Goal: Transaction & Acquisition: Purchase product/service

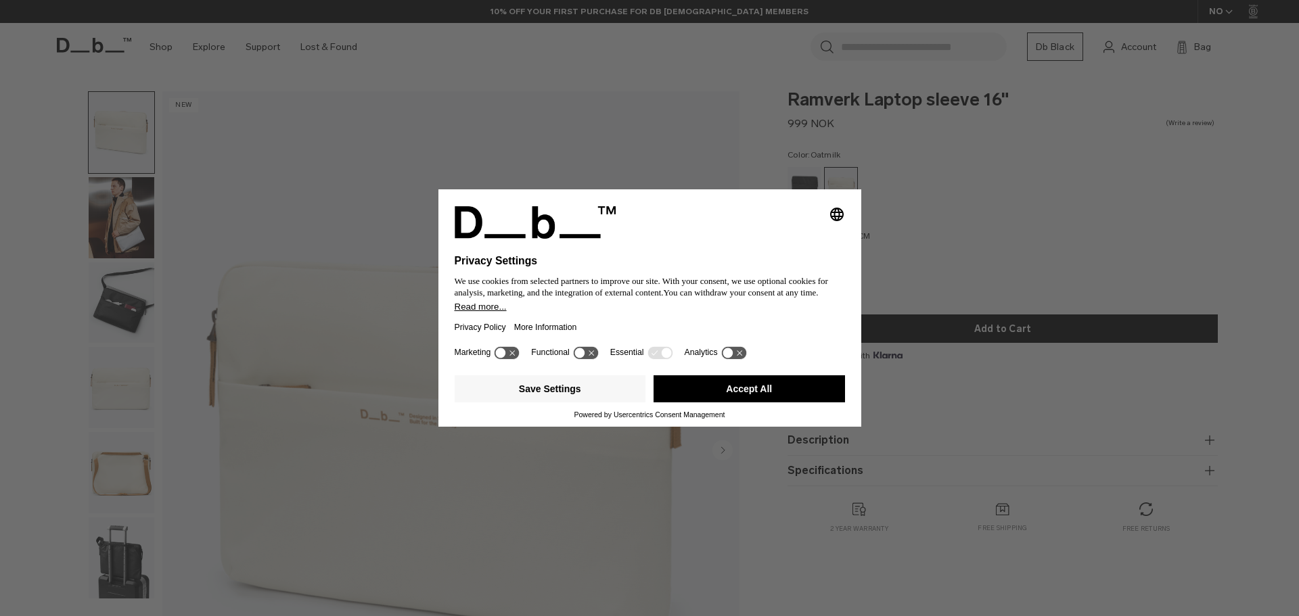
click at [785, 385] on button "Accept All" at bounding box center [748, 388] width 191 height 27
click at [780, 390] on button "Accept All" at bounding box center [748, 388] width 191 height 27
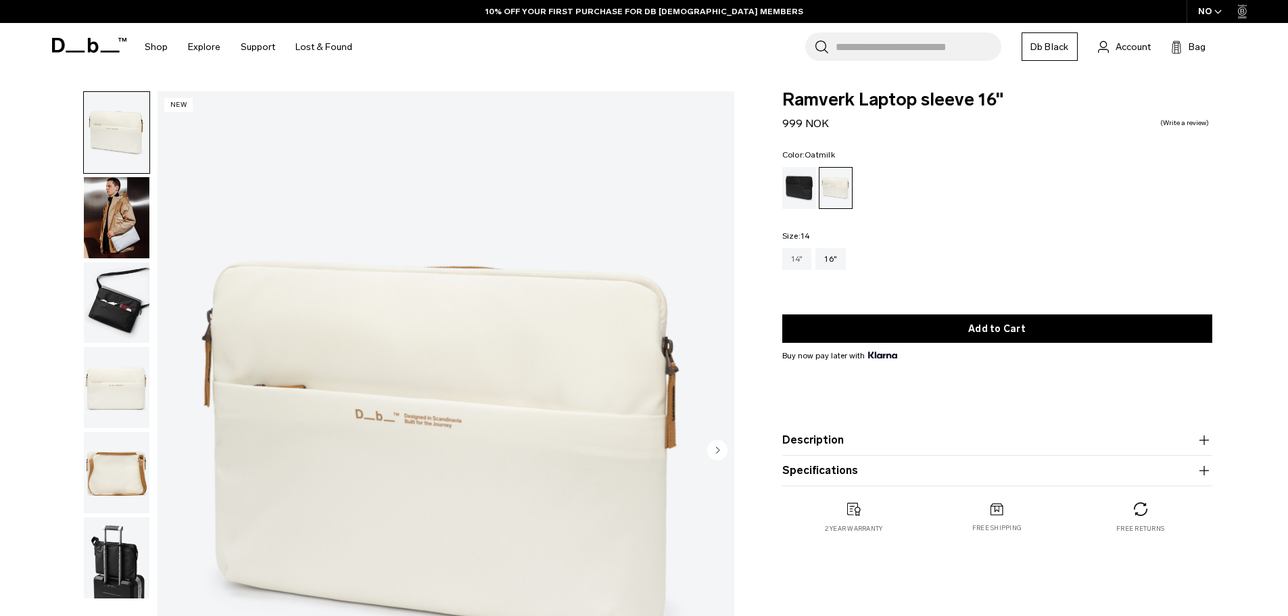
click at [799, 262] on div "14"" at bounding box center [798, 259] width 30 height 22
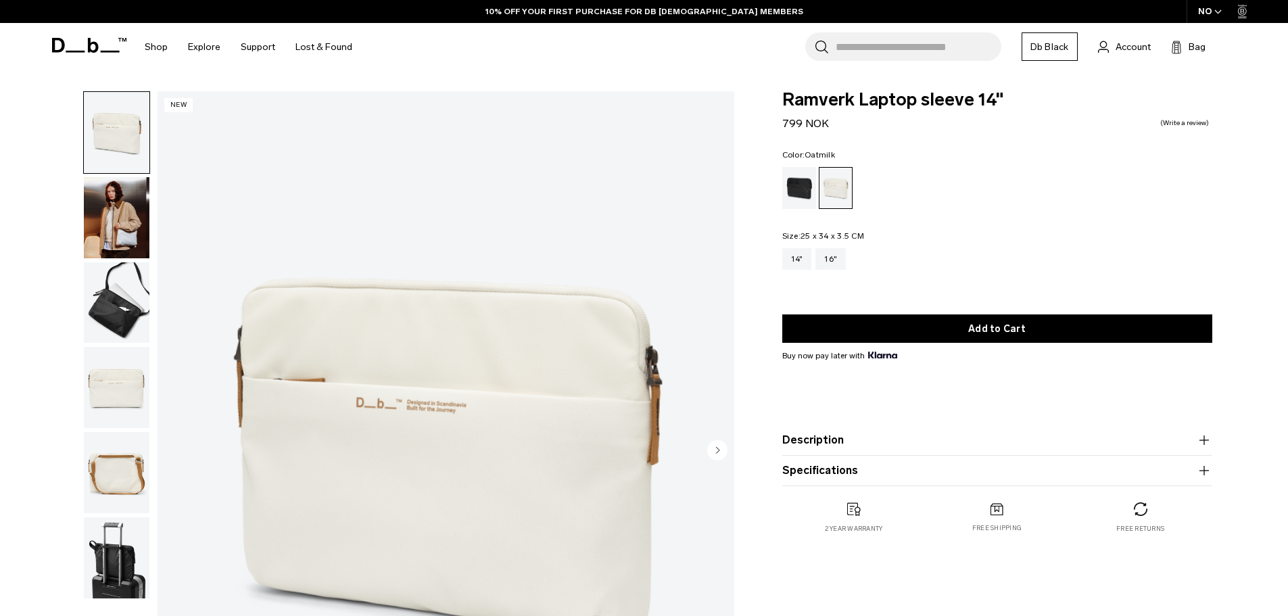
click at [114, 219] on img "button" at bounding box center [117, 217] width 66 height 81
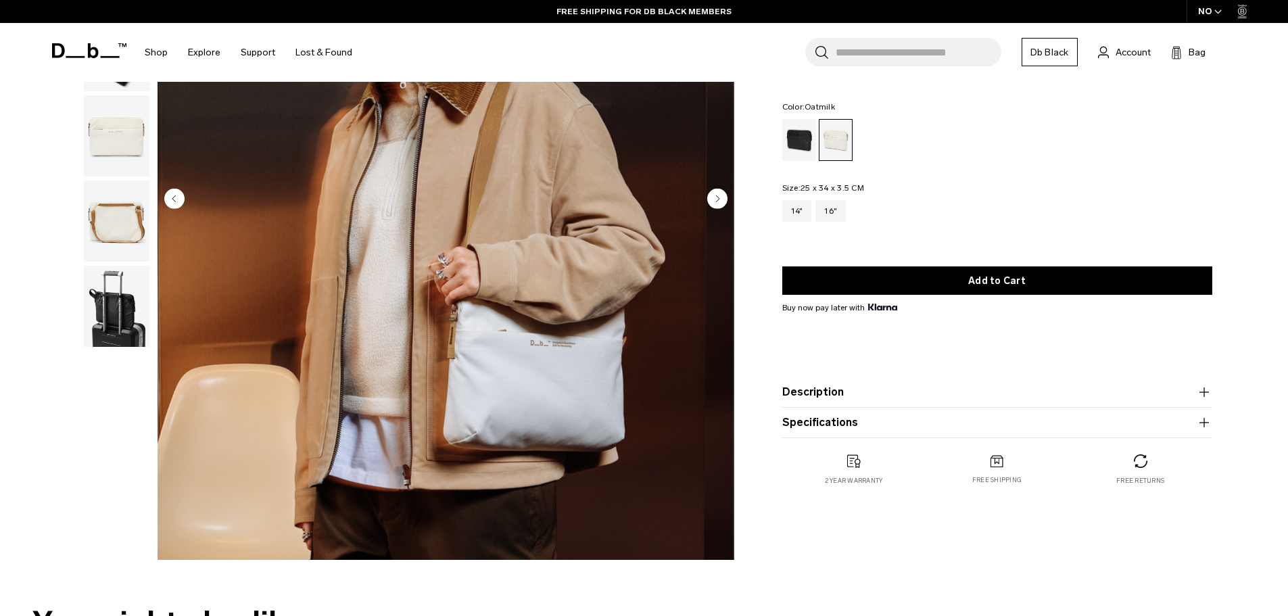
scroll to position [252, 0]
click at [116, 237] on img "button" at bounding box center [117, 220] width 66 height 81
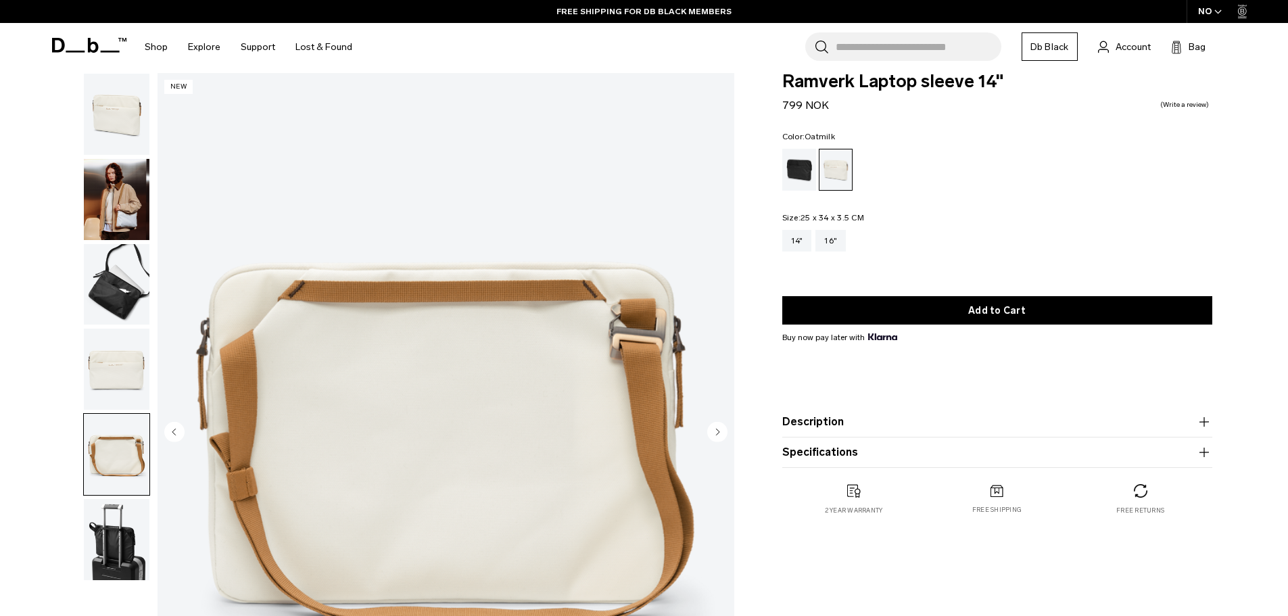
scroll to position [0, 0]
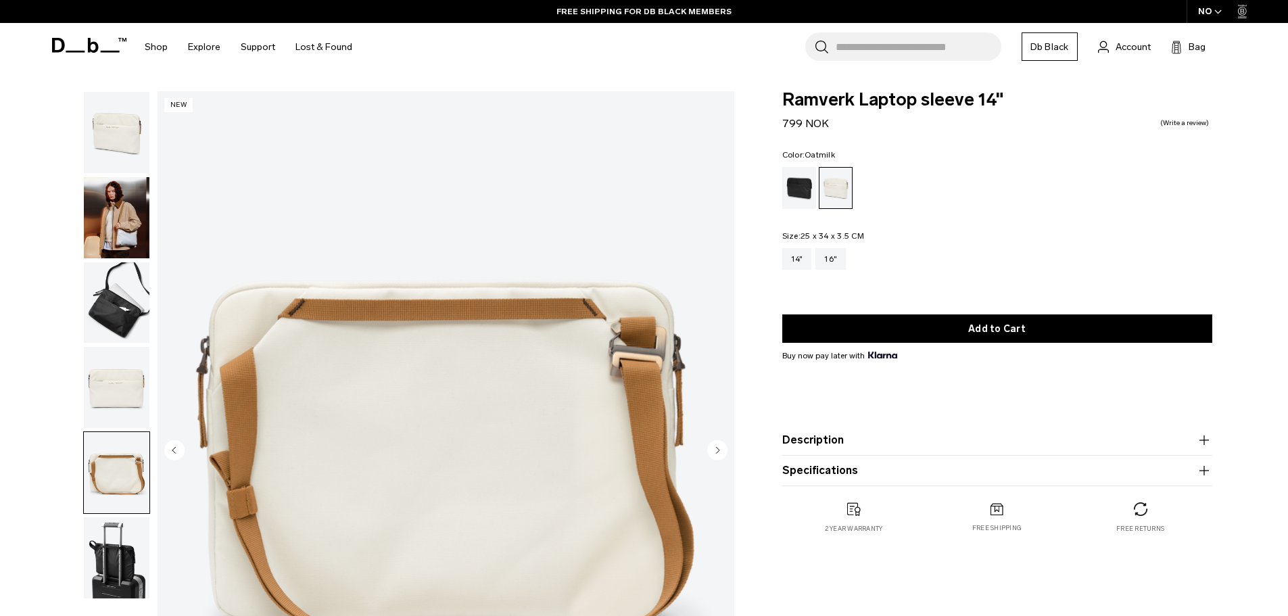
click at [124, 172] on img "button" at bounding box center [117, 132] width 66 height 81
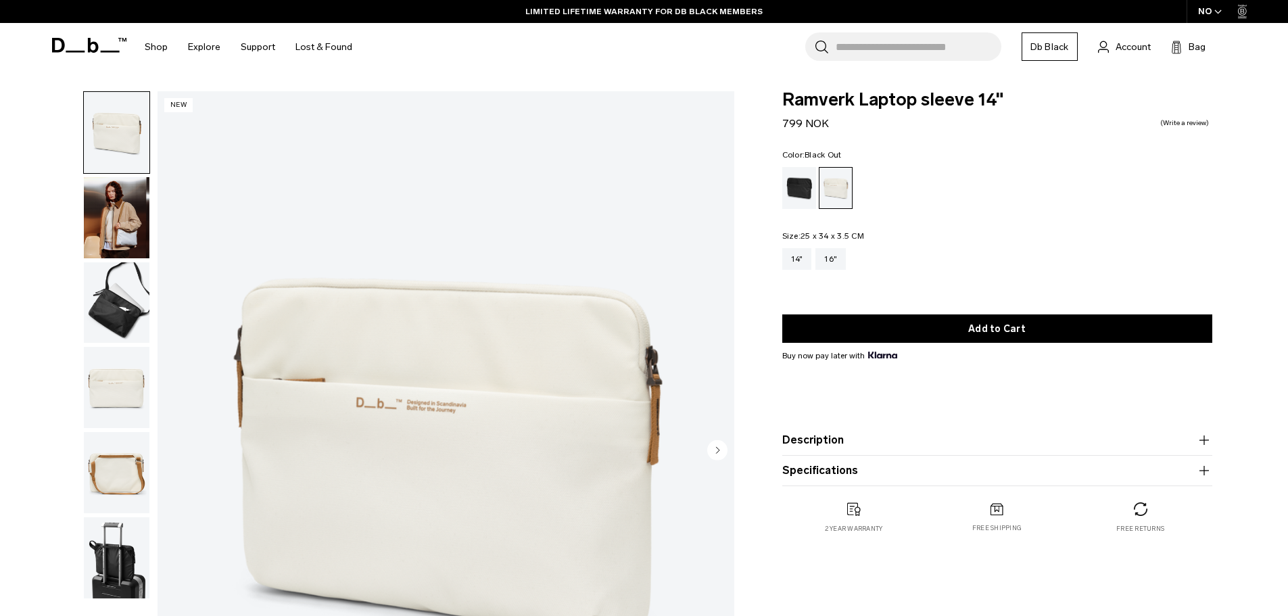
click at [807, 186] on div "Black Out" at bounding box center [800, 188] width 34 height 42
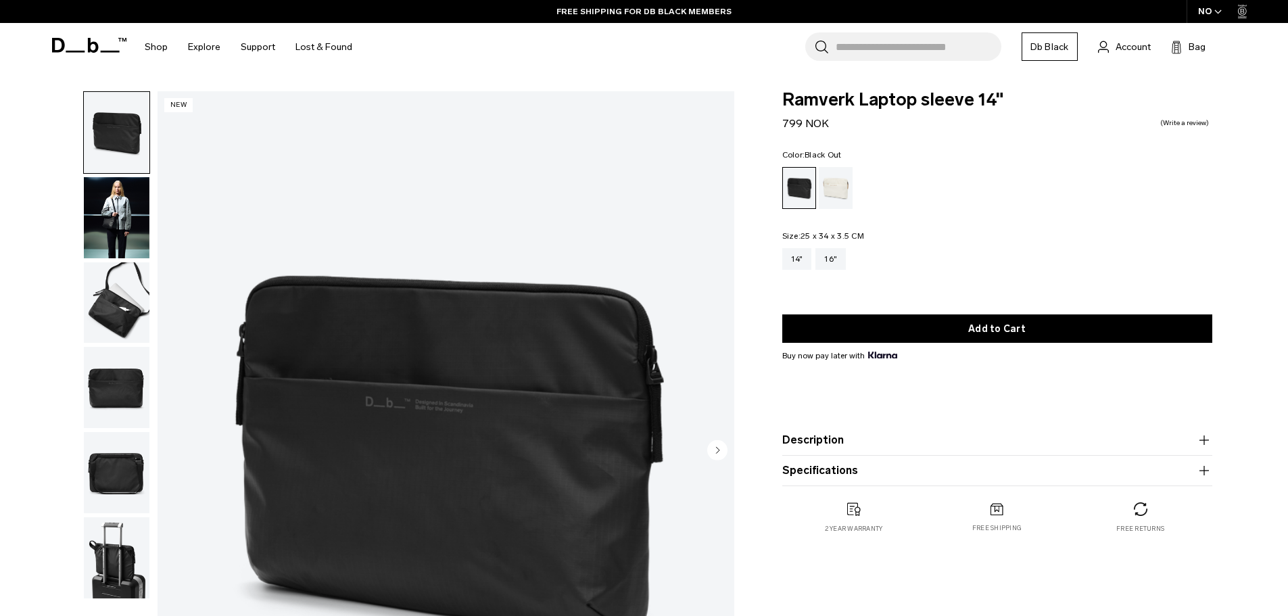
click at [125, 320] on img "button" at bounding box center [117, 302] width 66 height 81
